Goal: Find specific page/section: Find specific page/section

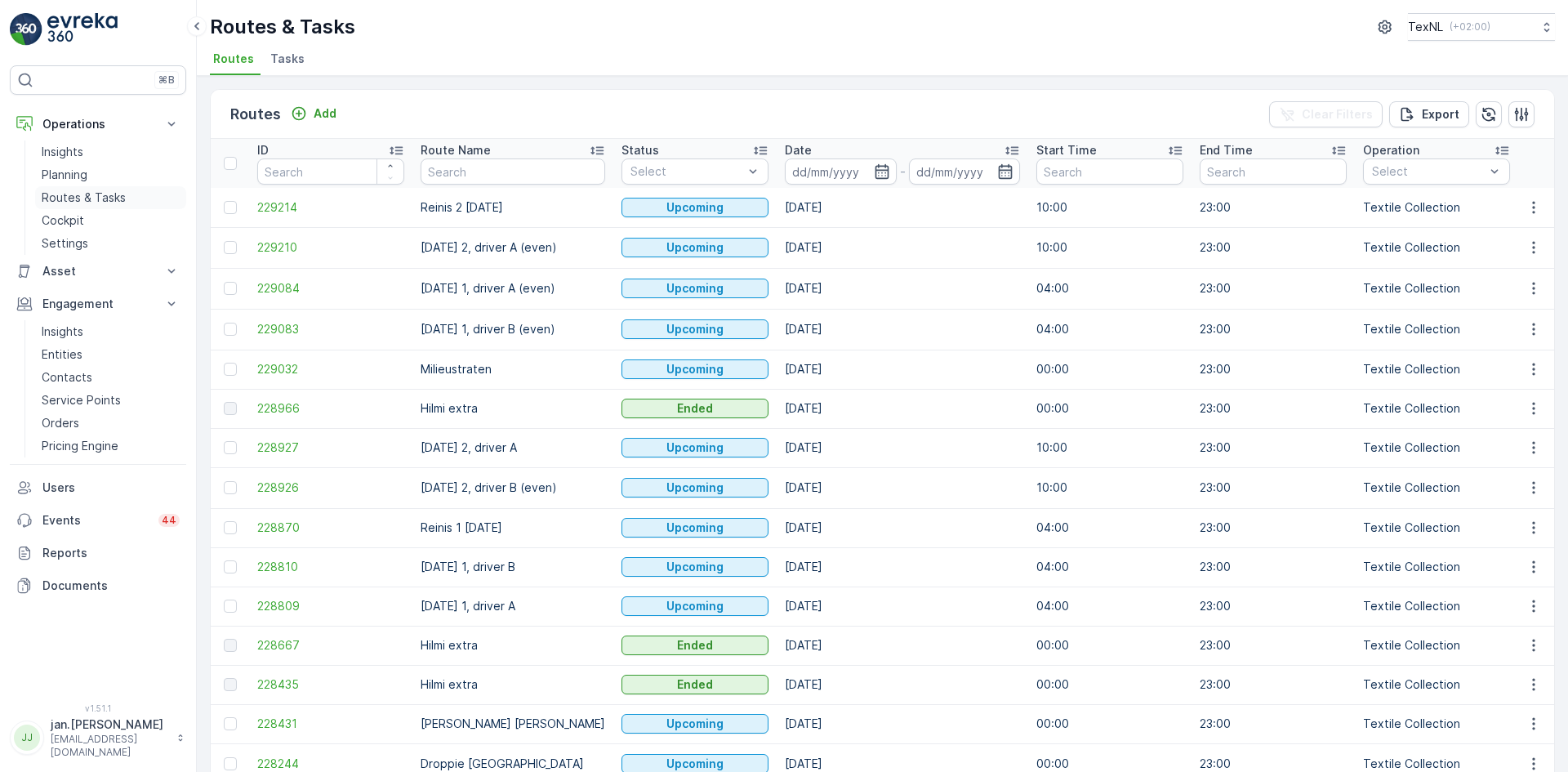
click at [78, 195] on p "Routes & Tasks" at bounding box center [83, 197] width 84 height 16
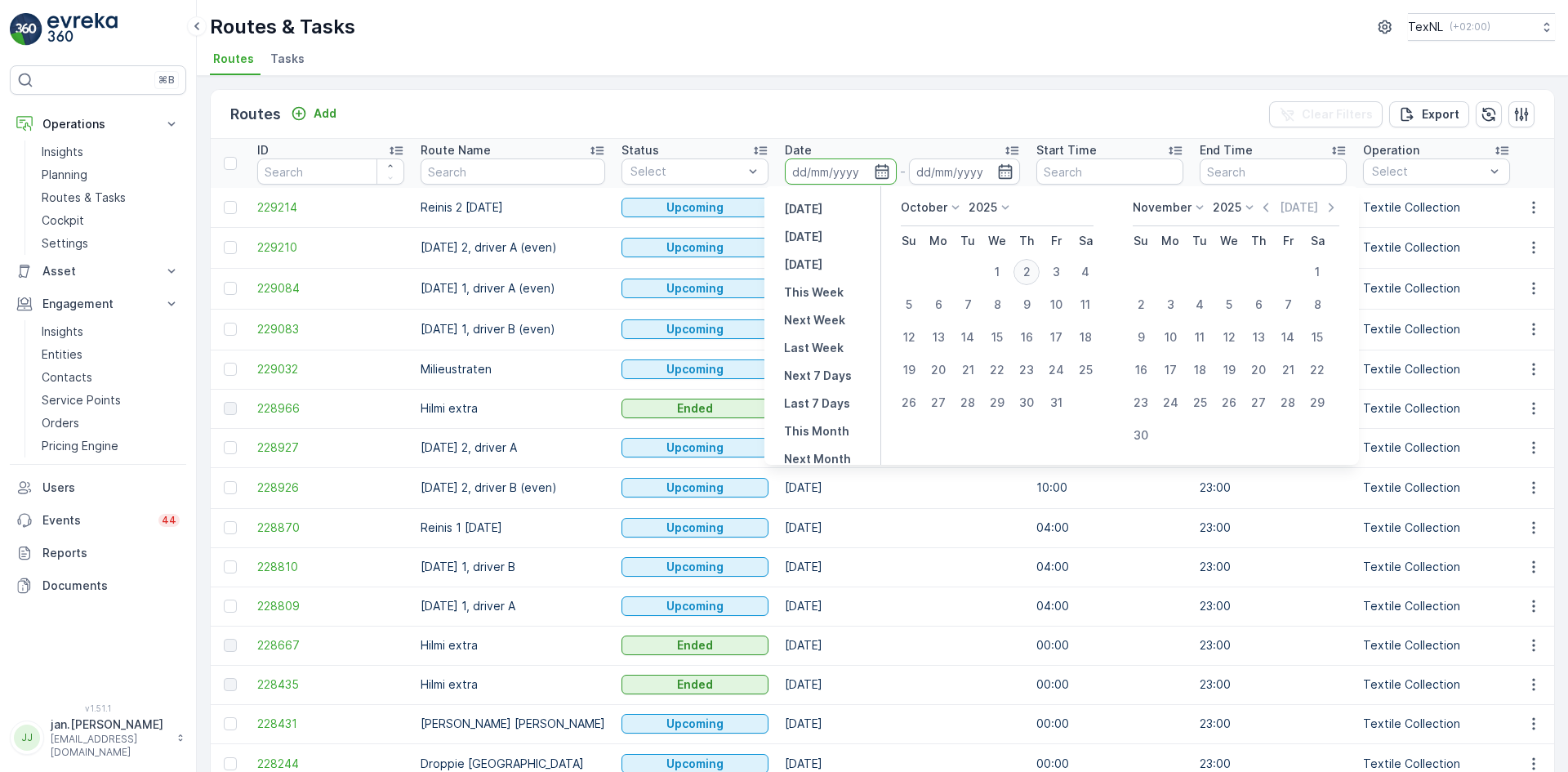
click at [1026, 270] on div "2" at bounding box center [1026, 272] width 26 height 26
type input "[DATE]"
click at [1026, 270] on div "2" at bounding box center [1026, 272] width 26 height 26
type input "[DATE]"
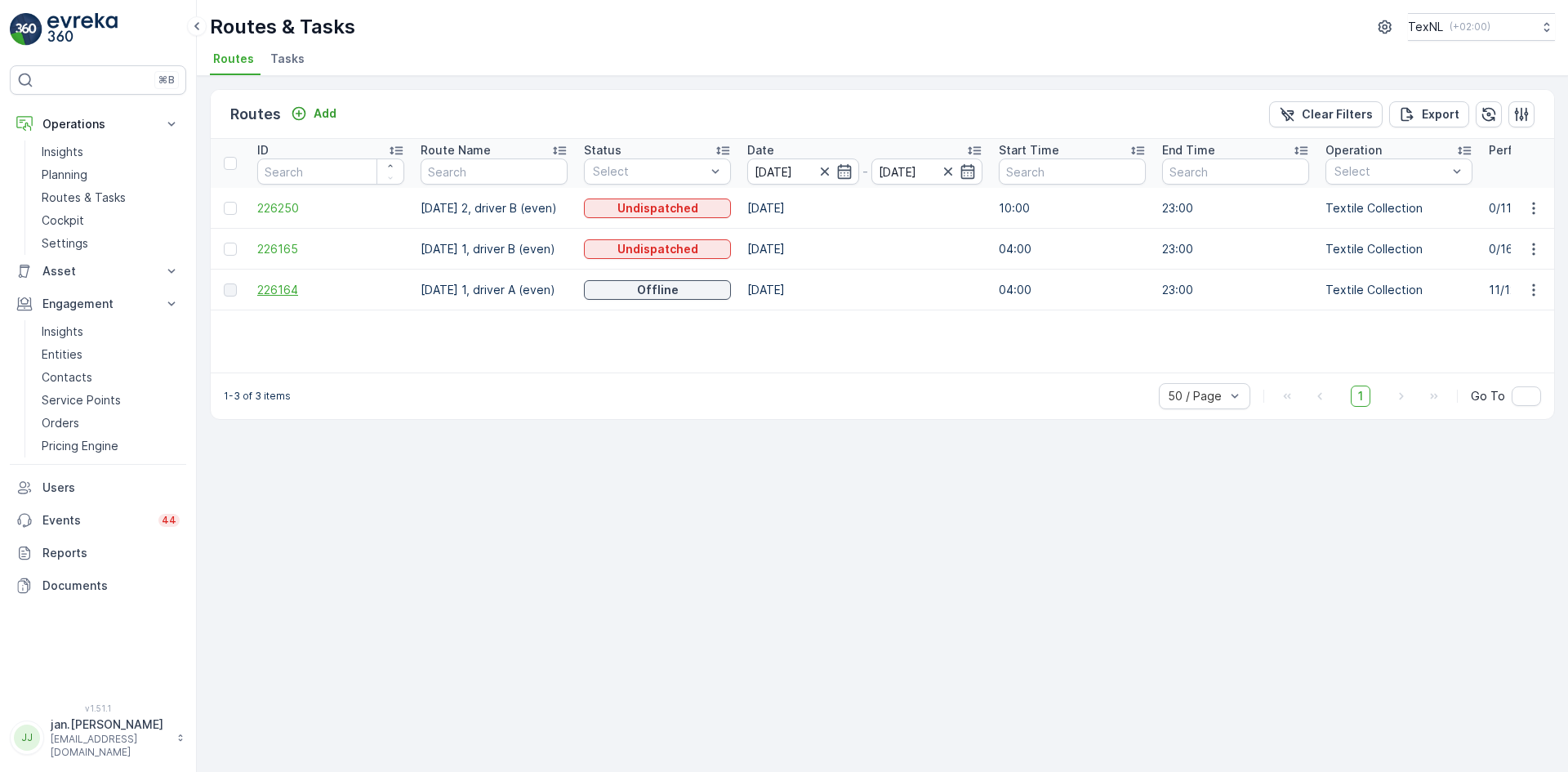
click at [283, 297] on span "226164" at bounding box center [331, 290] width 147 height 16
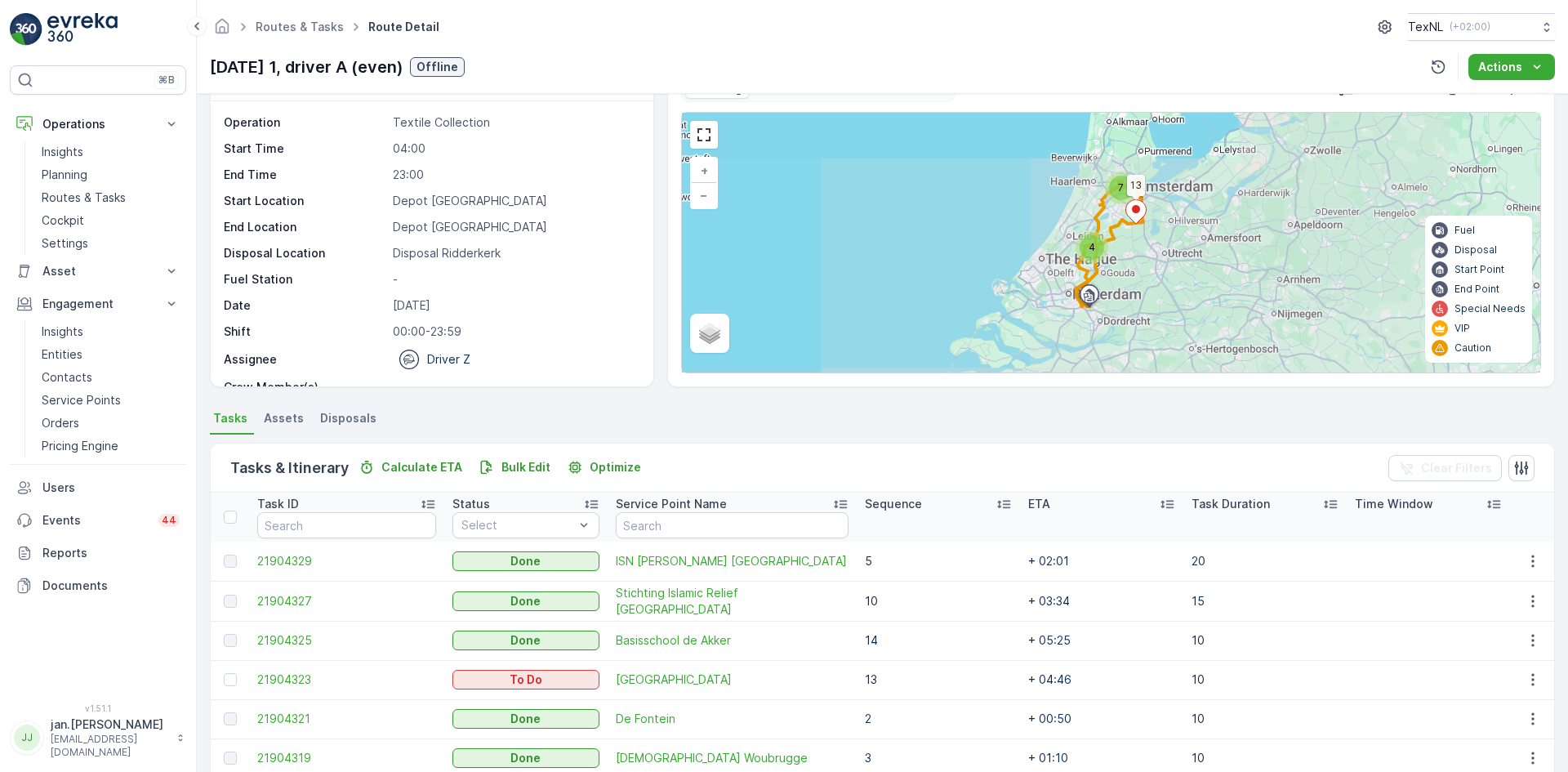
scroll to position [82, 0]
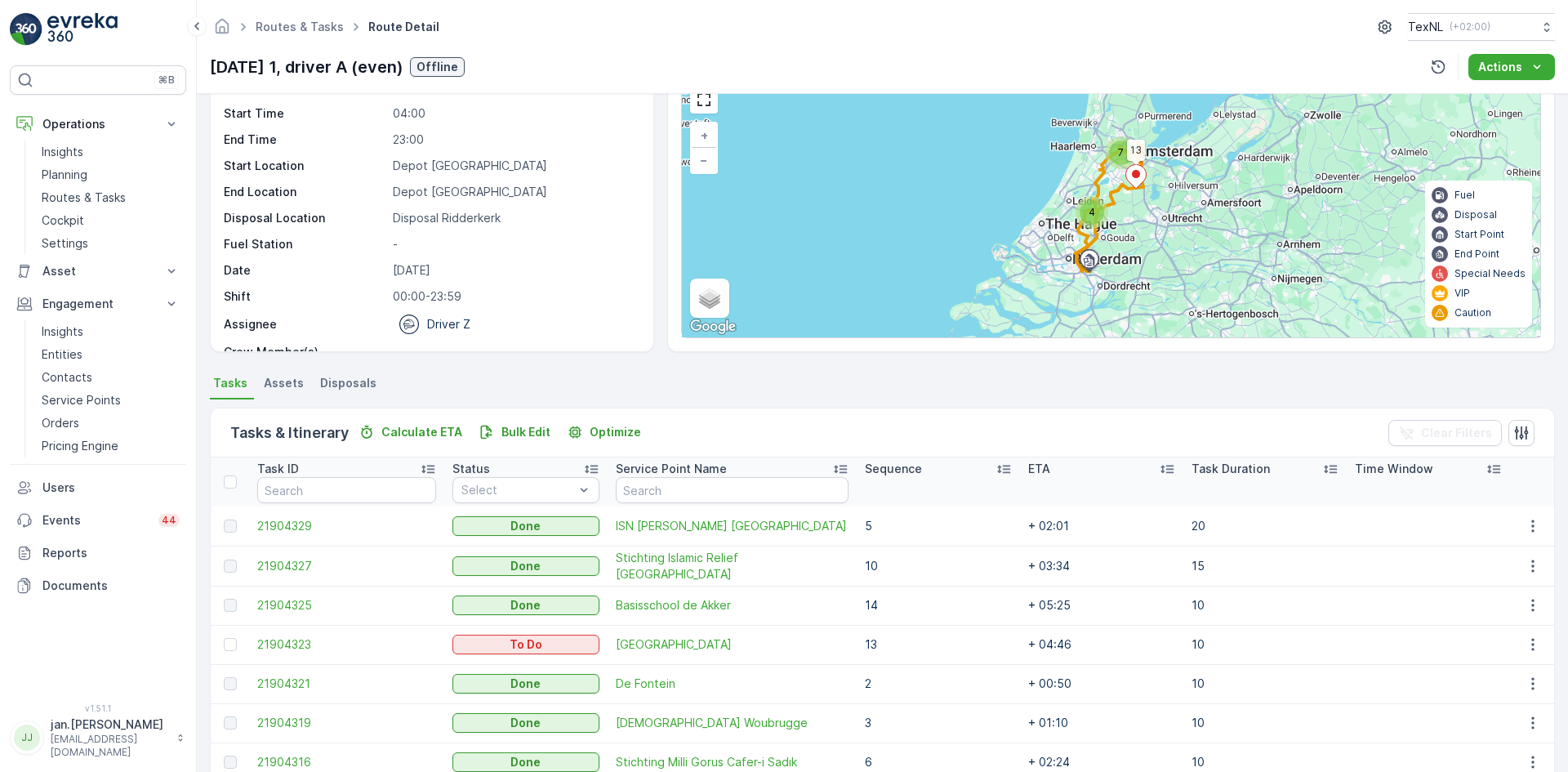
click at [882, 467] on p "Sequence" at bounding box center [893, 469] width 57 height 16
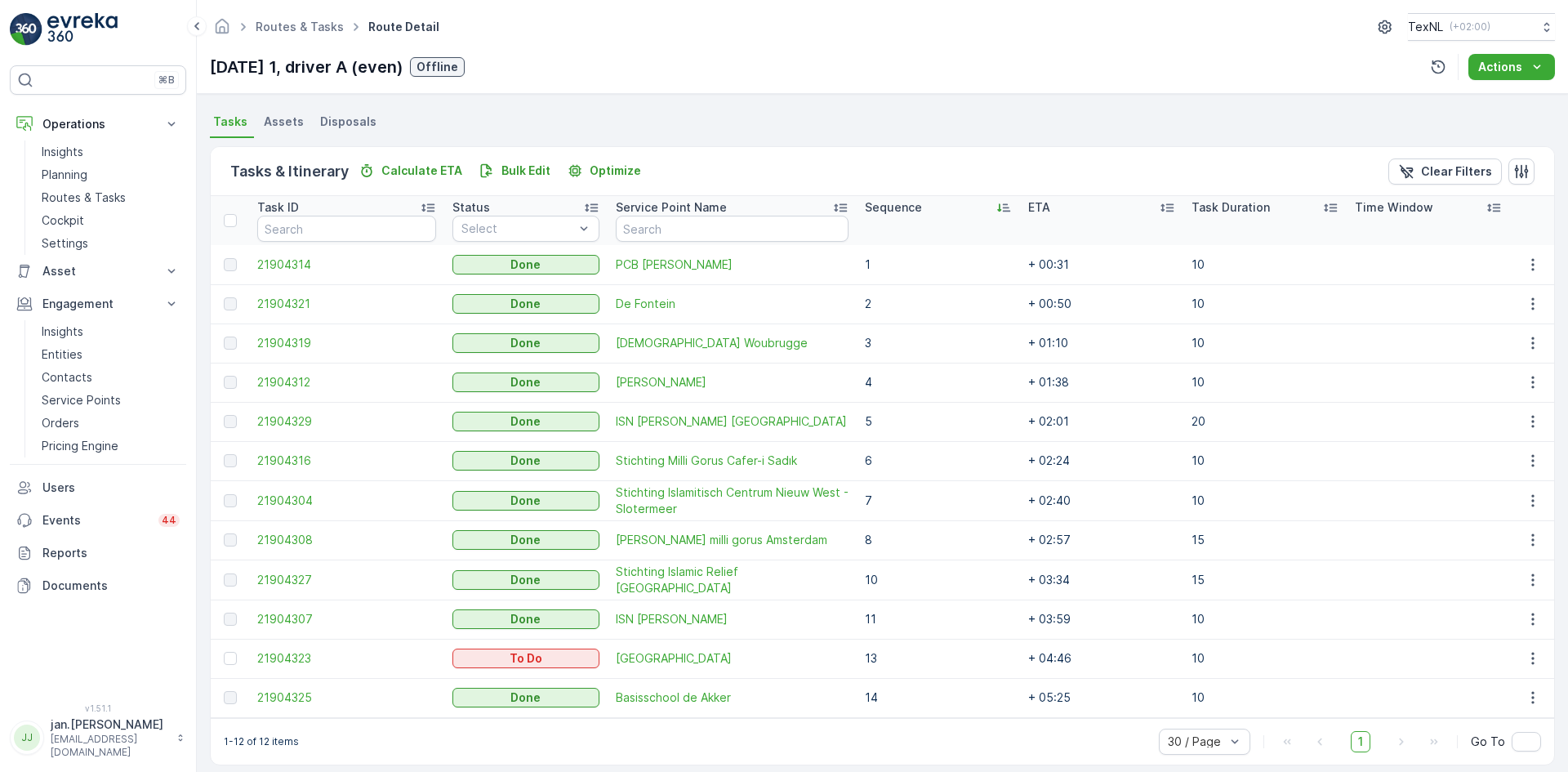
scroll to position [357, 0]
